Goal: Information Seeking & Learning: Check status

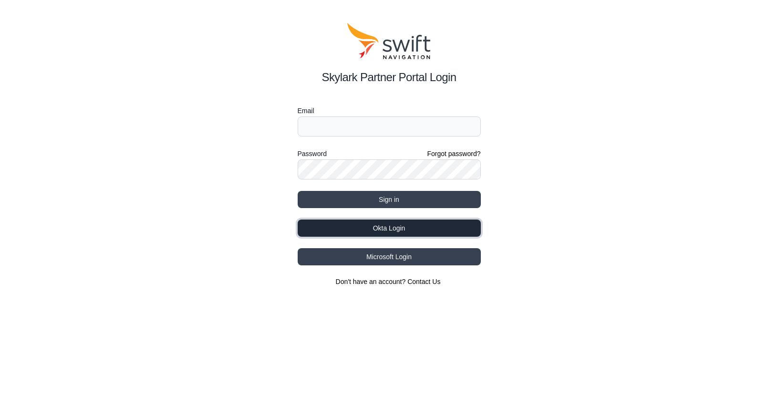
click at [398, 227] on button "Okta Login" at bounding box center [389, 227] width 183 height 17
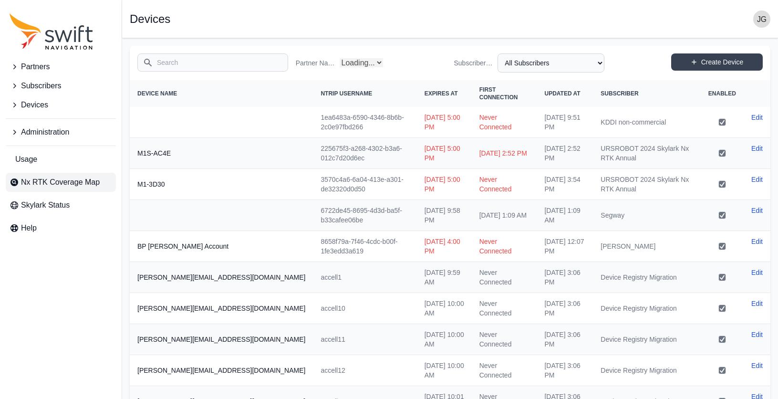
click at [77, 182] on span "Nx RTK Coverage Map" at bounding box center [60, 181] width 79 height 11
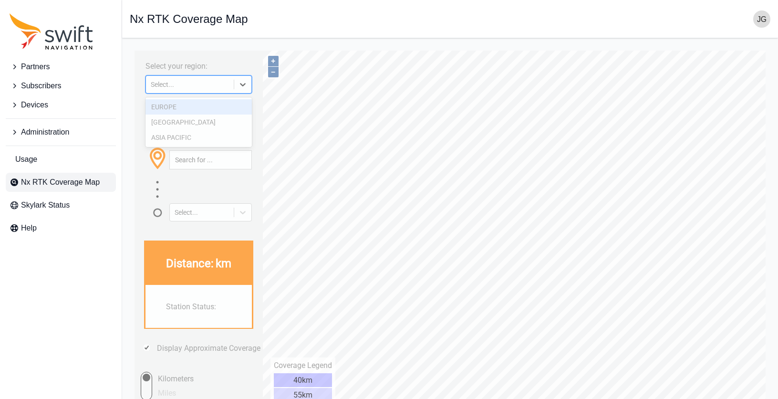
click at [245, 81] on icon at bounding box center [243, 85] width 10 height 10
click at [216, 133] on div "ASIA PACIFIC" at bounding box center [198, 137] width 106 height 15
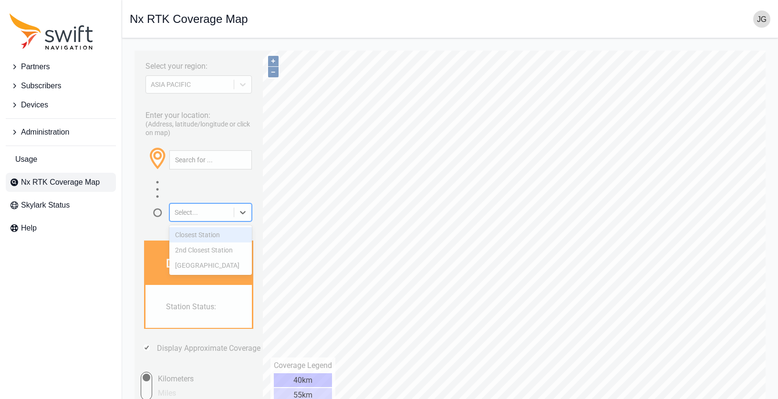
click at [243, 213] on icon at bounding box center [243, 212] width 6 height 3
click at [249, 188] on div at bounding box center [198, 190] width 106 height 21
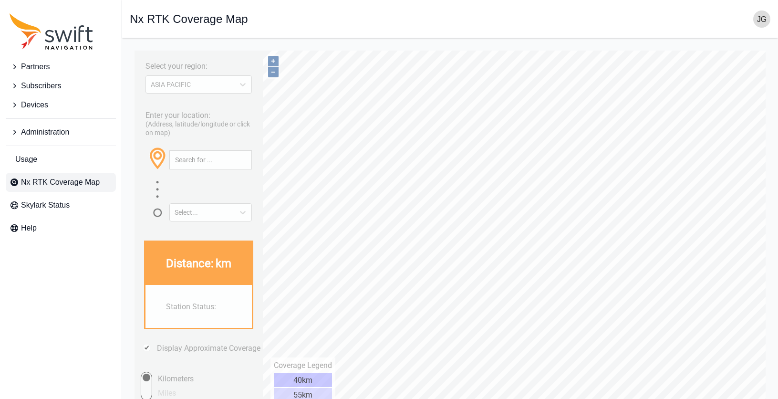
scroll to position [36, 0]
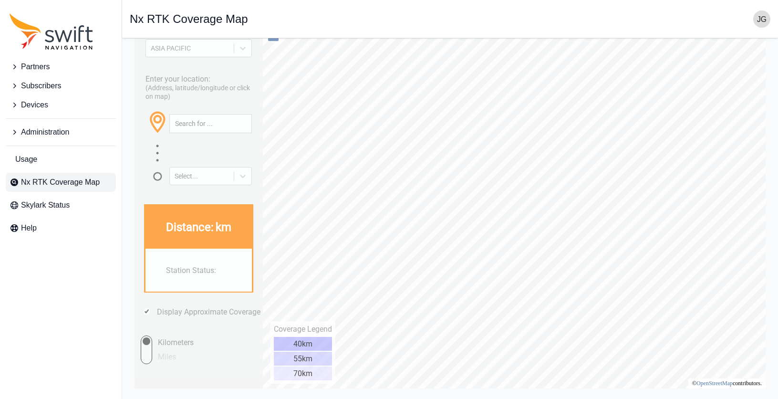
click at [316, 356] on div "55km" at bounding box center [303, 359] width 58 height 14
drag, startPoint x: 240, startPoint y: 152, endPoint x: 252, endPoint y: 186, distance: 35.5
click at [252, 186] on div "Select your region: [GEOGRAPHIC_DATA] PACIFIC Enter your location: (Address, la…" at bounding box center [199, 201] width 128 height 374
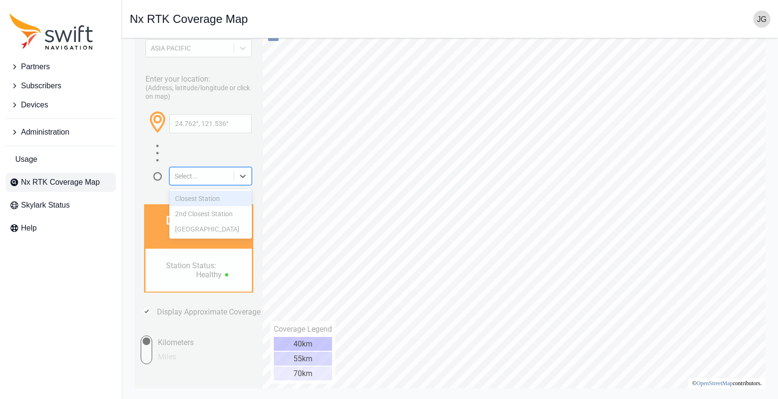
click at [239, 179] on icon at bounding box center [243, 176] width 10 height 10
click at [218, 199] on div "Closest Station" at bounding box center [210, 198] width 83 height 15
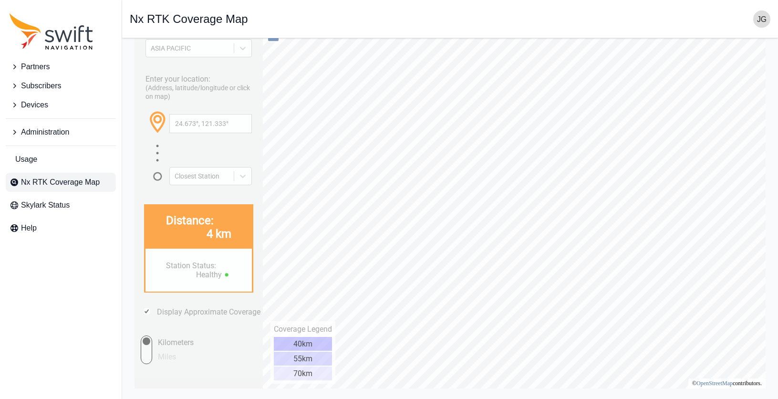
type input "23.034°, 120.118°"
click at [242, 173] on icon at bounding box center [243, 176] width 10 height 10
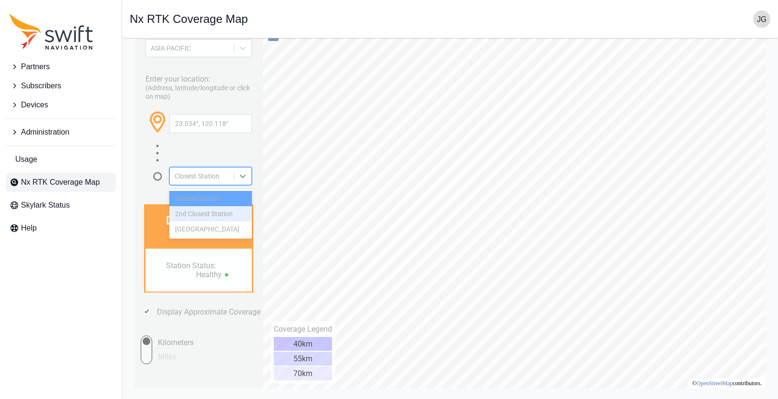
click at [228, 216] on div "2nd Closest Station" at bounding box center [210, 213] width 83 height 15
click at [243, 178] on icon at bounding box center [243, 176] width 10 height 10
click at [227, 199] on div "Closest Station" at bounding box center [210, 198] width 83 height 15
